Goal: Task Accomplishment & Management: Manage account settings

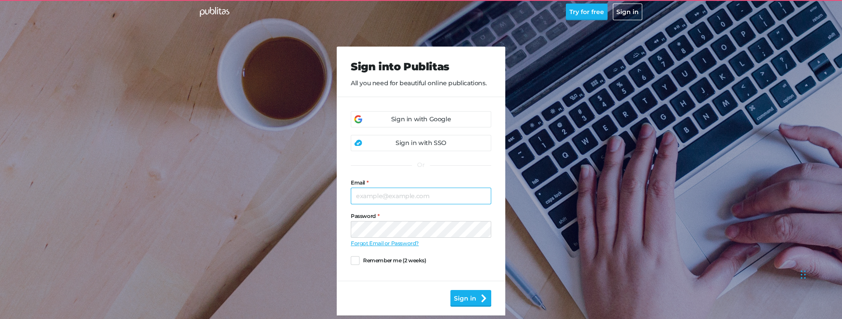
click at [400, 194] on input "Email" at bounding box center [421, 196] width 141 height 17
type input "[EMAIL_ADDRESS][DOMAIN_NAME]"
click at [360, 257] on label "Remember me (2 weeks)" at bounding box center [389, 260] width 76 height 9
click at [351, 260] on input "Remember me (2 weeks)" at bounding box center [351, 260] width 0 height 0
click at [484, 298] on icon "submit" at bounding box center [484, 298] width 5 height 8
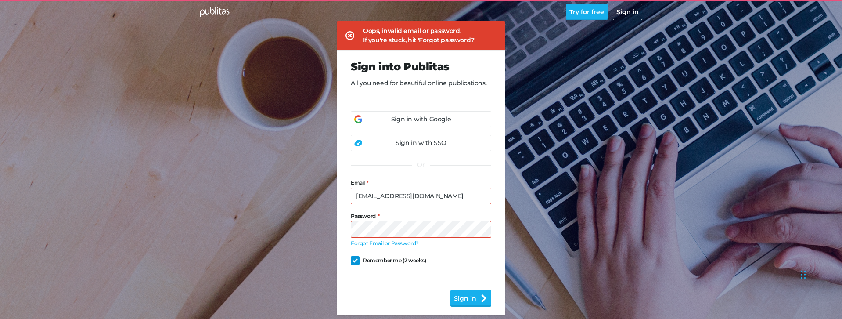
click at [279, 213] on div "Sign into Publitas All you need for beautiful online publications. Sign in with…" at bounding box center [421, 172] width 450 height 345
drag, startPoint x: 430, startPoint y: 196, endPoint x: 312, endPoint y: 176, distance: 119.4
click at [351, 188] on input "[EMAIL_ADDRESS][DOMAIN_NAME]" at bounding box center [421, 196] width 141 height 17
